Goal: Task Accomplishment & Management: Manage account settings

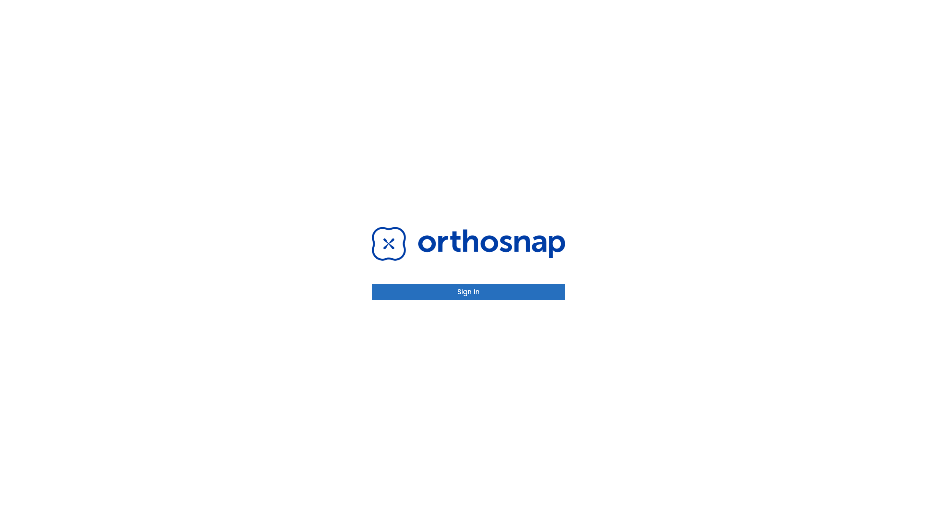
click at [469, 292] on button "Sign in" at bounding box center [468, 292] width 193 height 16
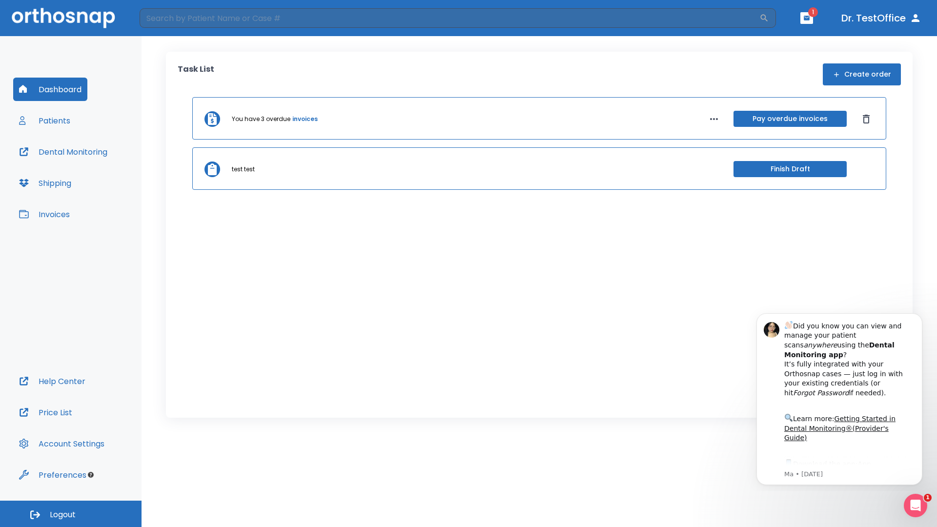
click at [71, 514] on span "Logout" at bounding box center [63, 514] width 26 height 11
